Goal: Navigation & Orientation: Find specific page/section

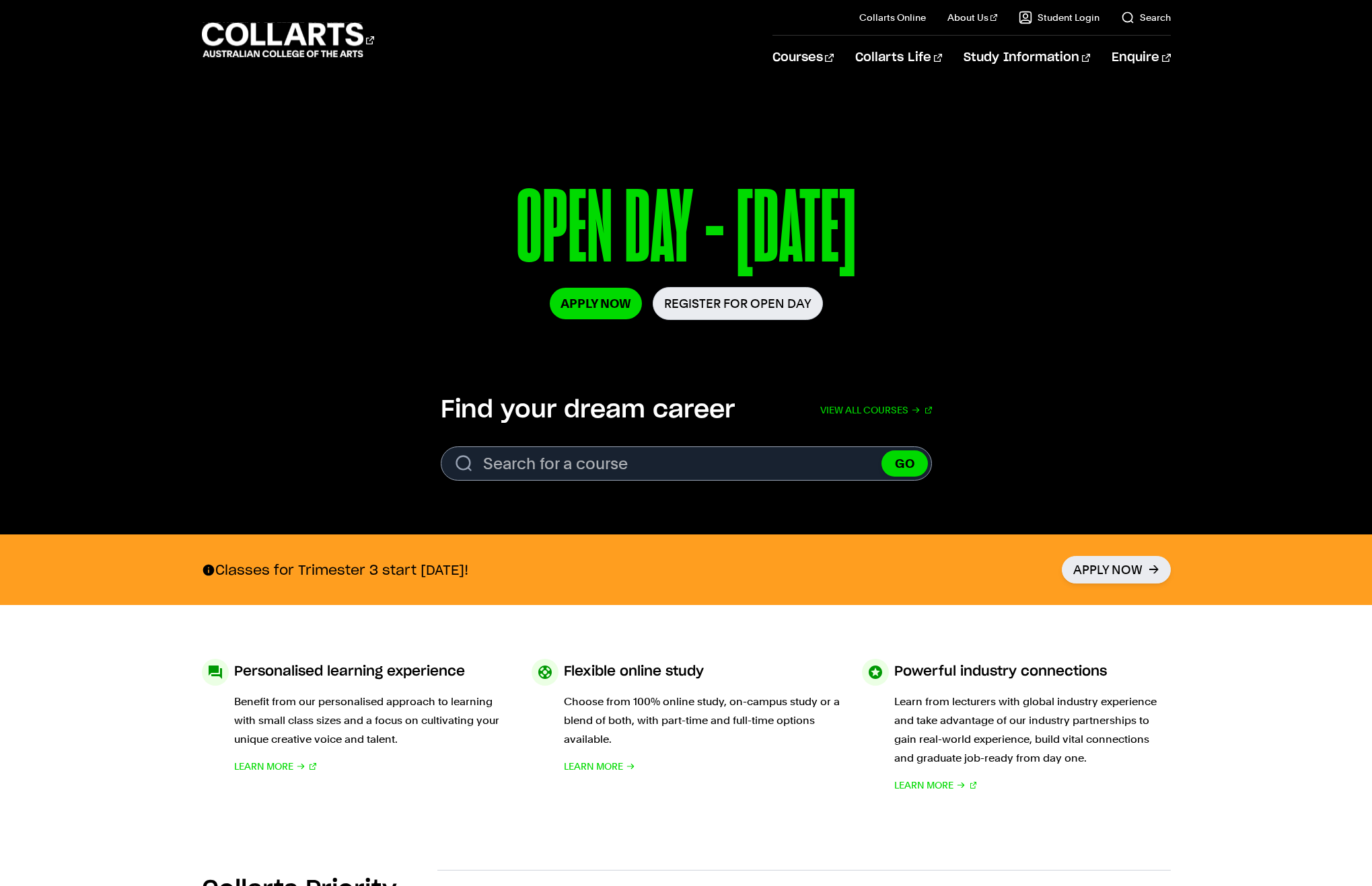
scroll to position [133, 0]
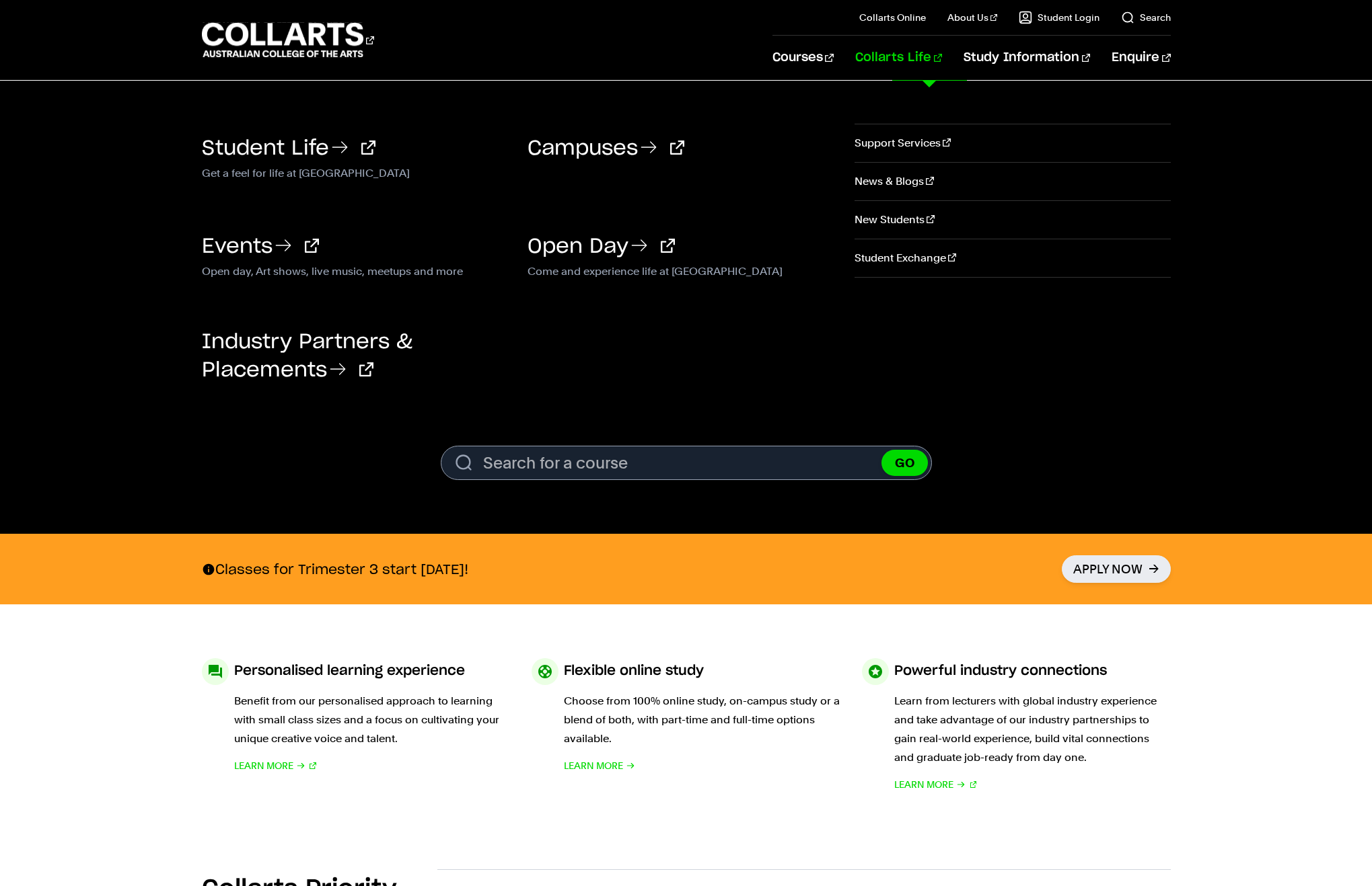
click at [937, 59] on link "Collarts Life" at bounding box center [898, 58] width 86 height 45
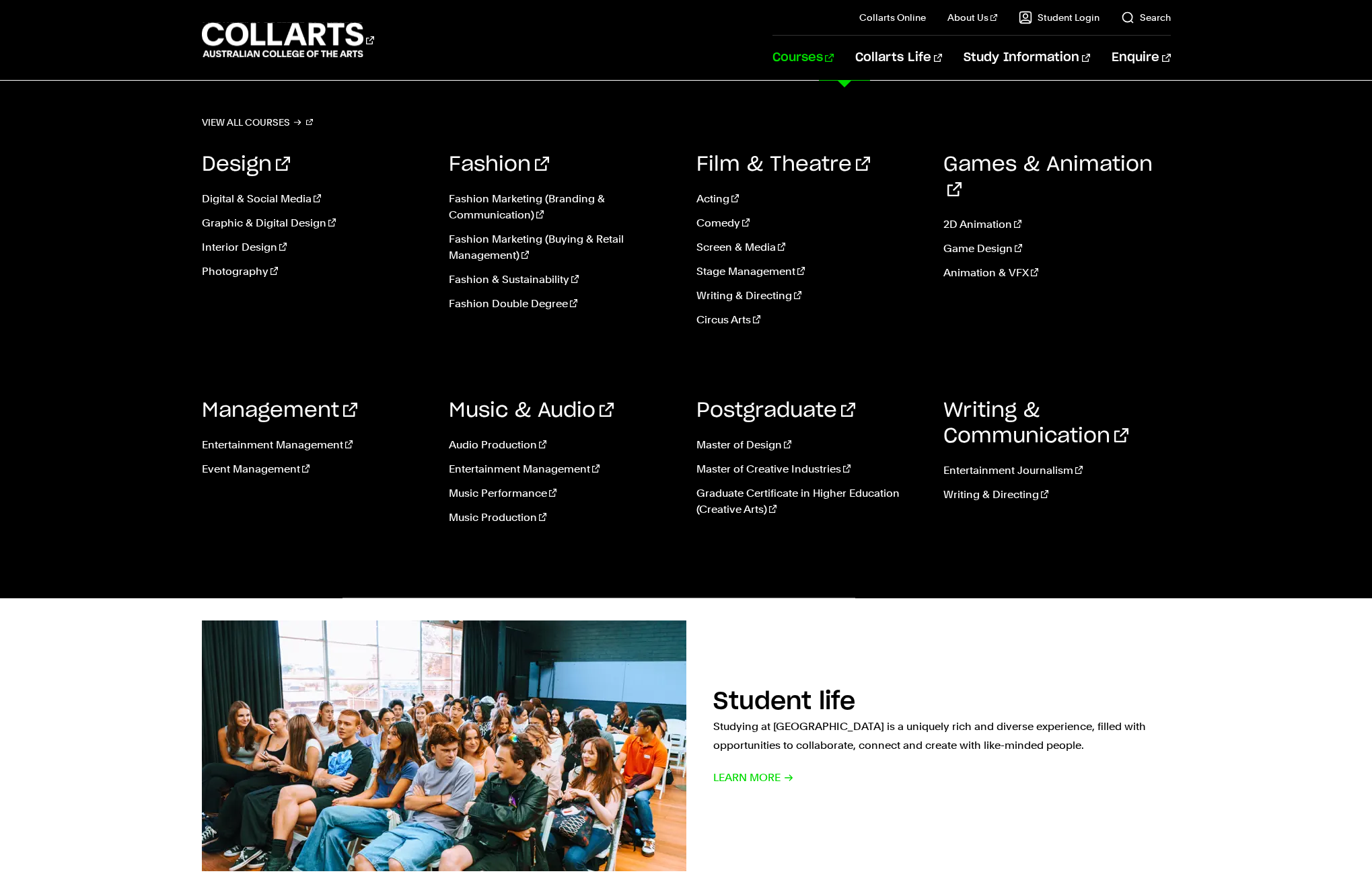
click at [833, 54] on link "Courses" at bounding box center [803, 58] width 61 height 45
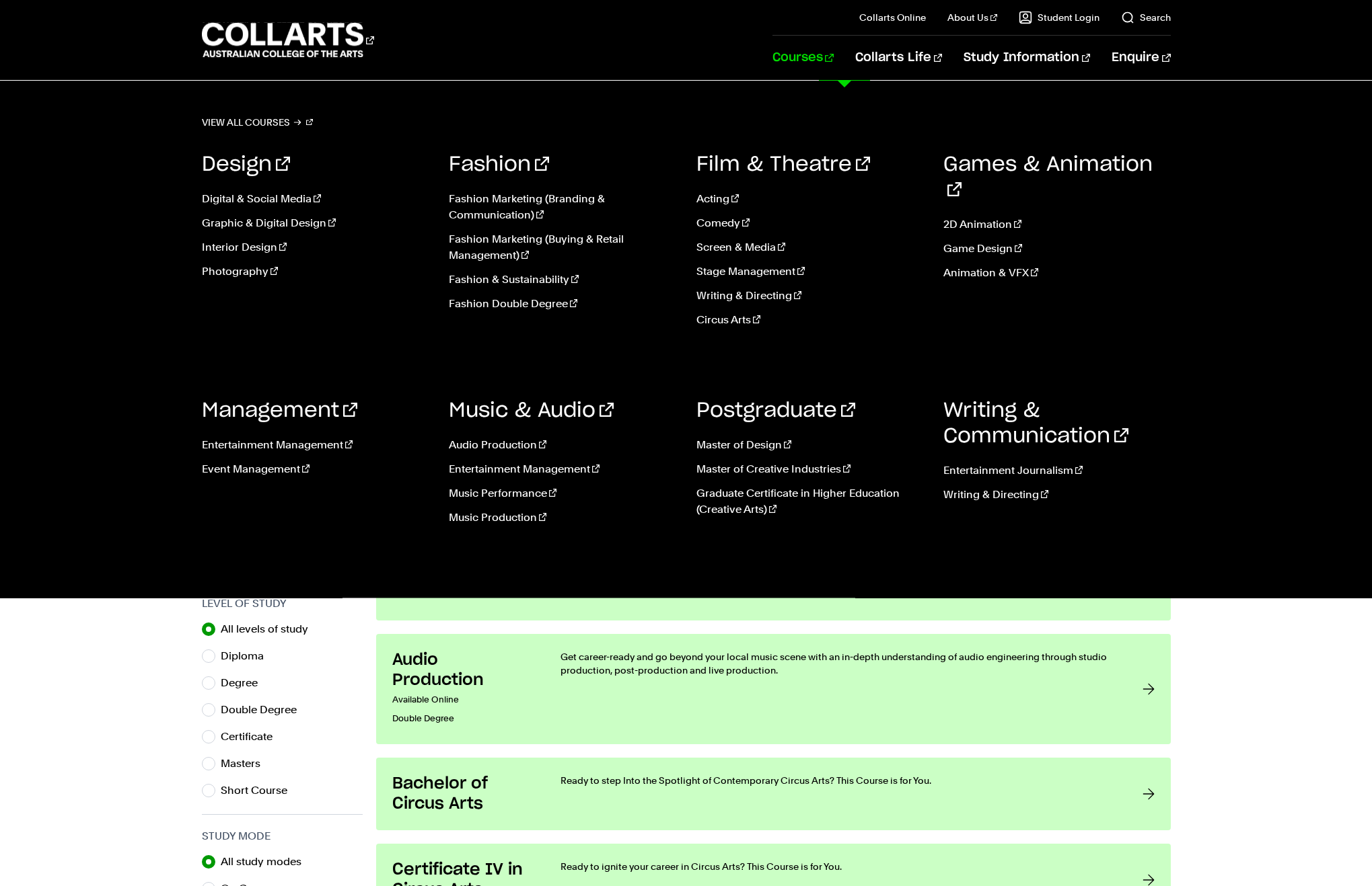
click at [833, 58] on link "Courses" at bounding box center [803, 58] width 61 height 45
